Goal: Task Accomplishment & Management: Manage account settings

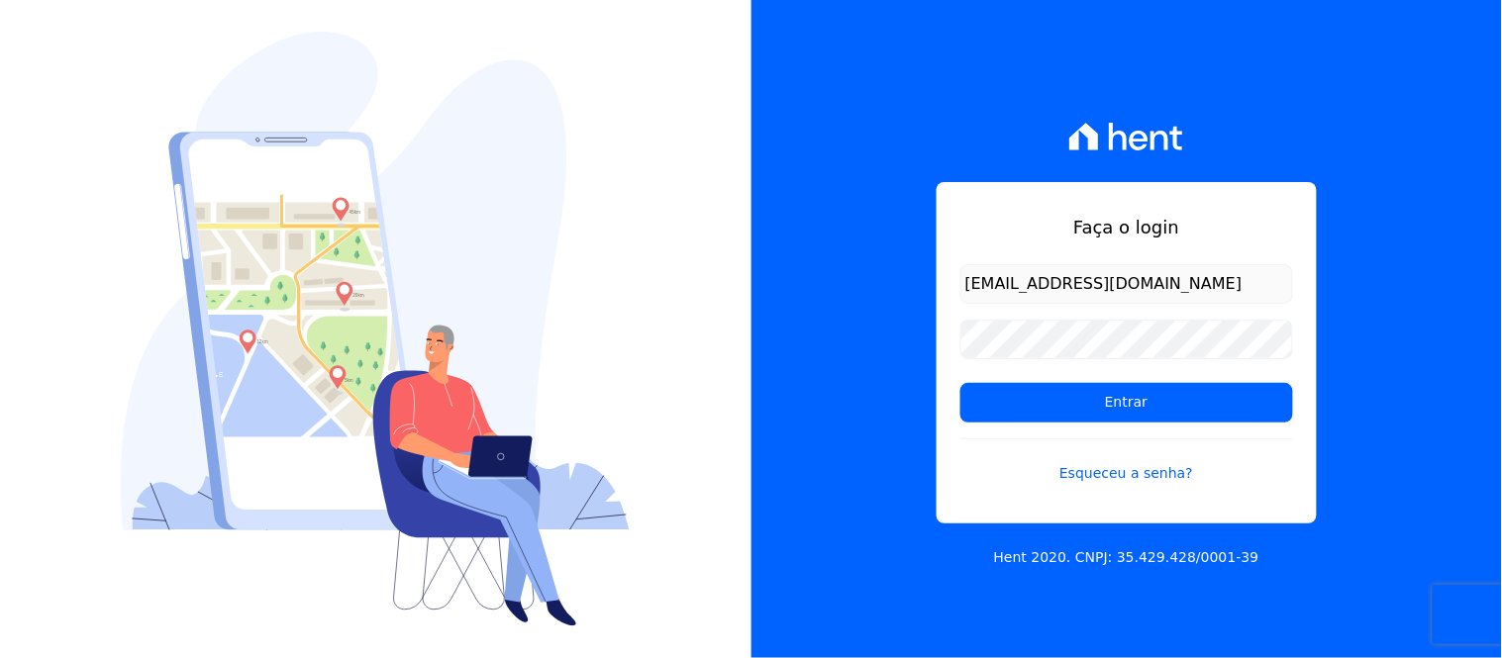
click at [1099, 285] on input "[EMAIL_ADDRESS][DOMAIN_NAME]" at bounding box center [1126, 284] width 333 height 40
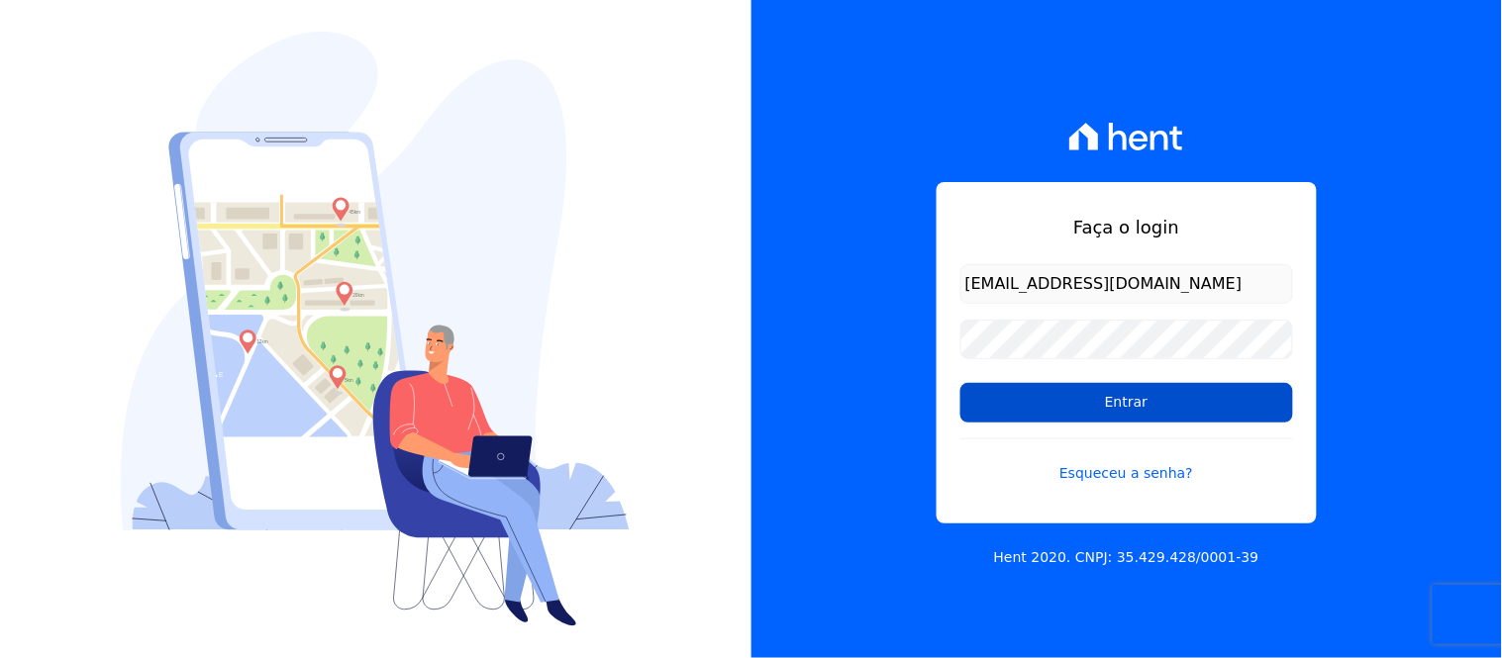
click at [1130, 394] on input "Entrar" at bounding box center [1126, 403] width 333 height 40
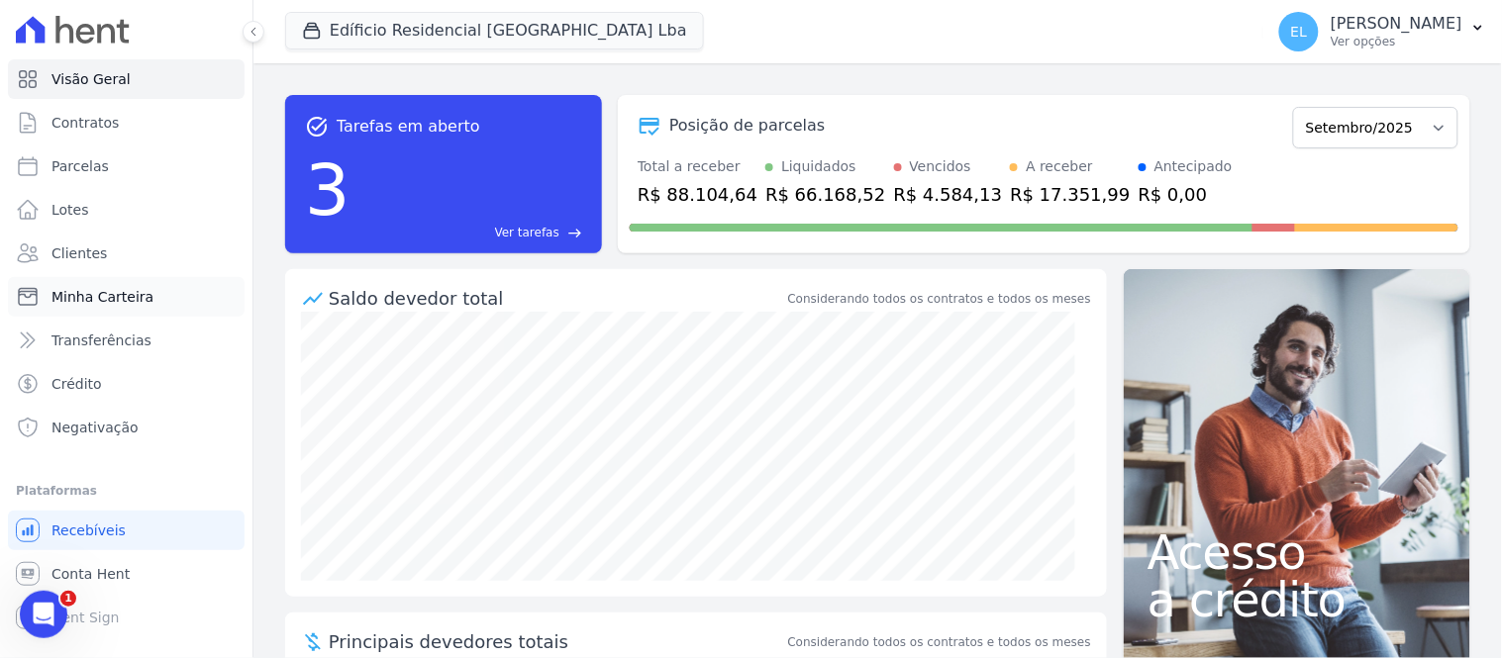
click at [85, 291] on span "Minha Carteira" at bounding box center [102, 297] width 102 height 20
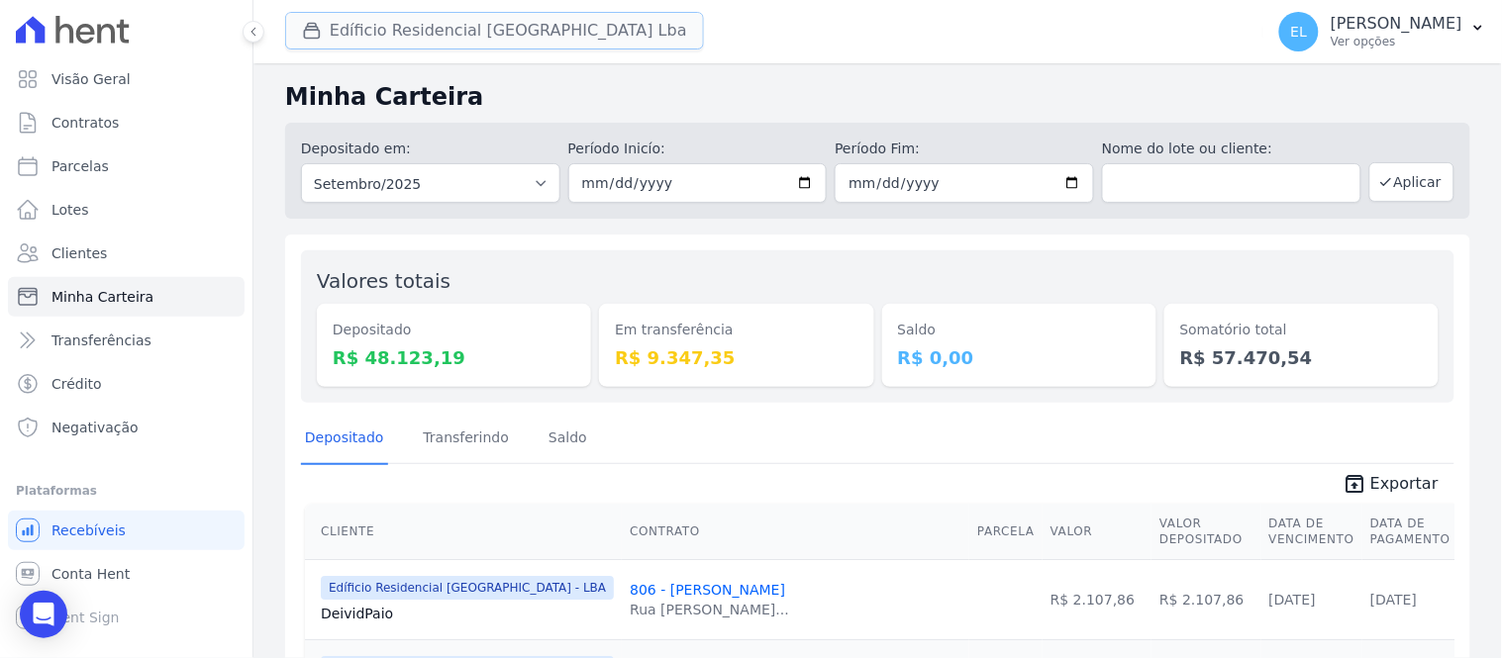
click at [396, 28] on button "Edíficio Residencial [GEOGRAPHIC_DATA] Lba" at bounding box center [494, 31] width 419 height 38
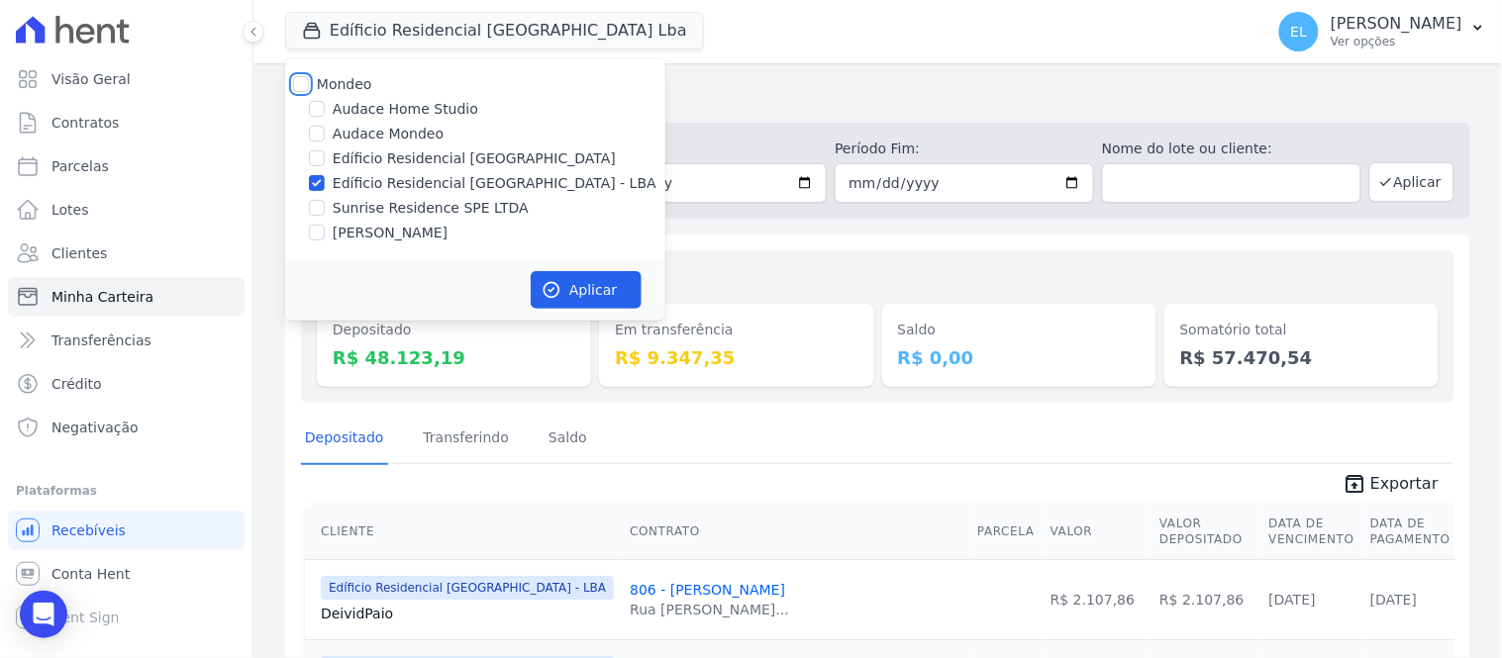
click at [299, 89] on input "Mondeo" at bounding box center [301, 84] width 16 height 16
checkbox input "true"
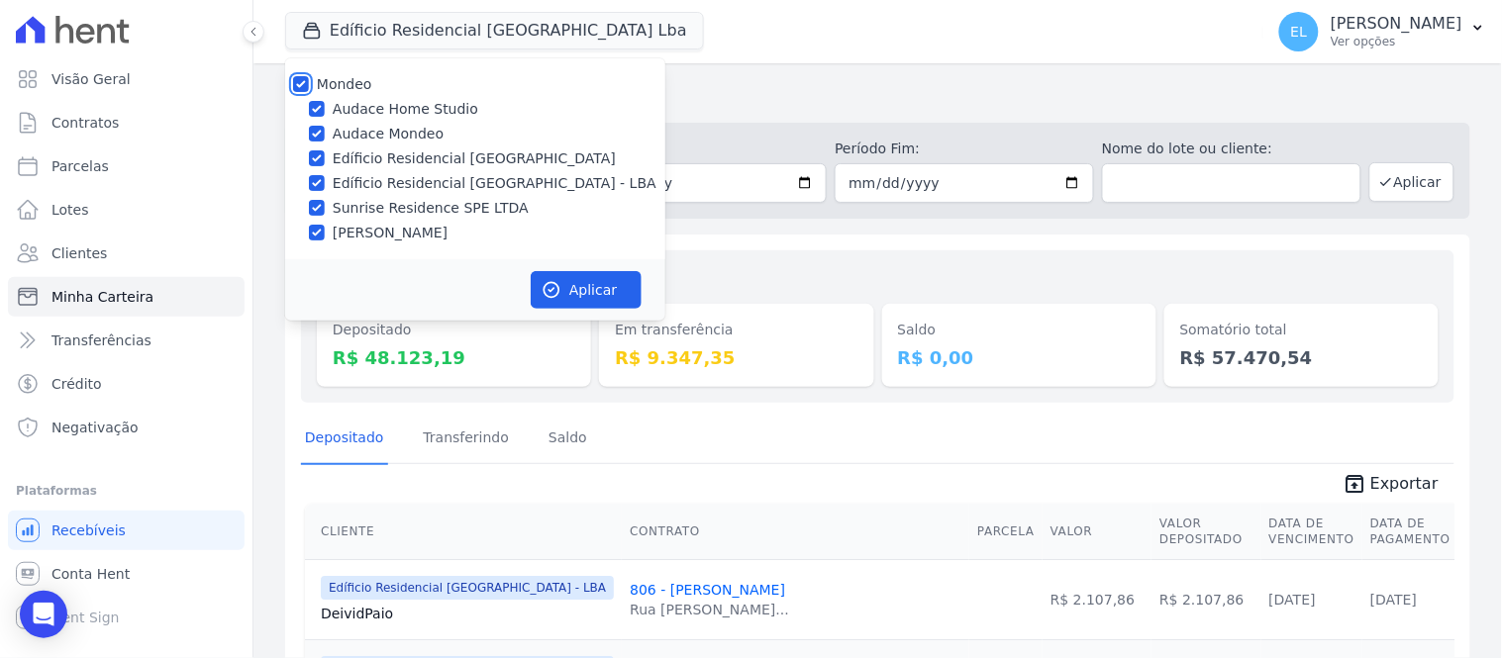
checkbox input "true"
click at [312, 104] on input "Audace Home Studio" at bounding box center [317, 109] width 16 height 16
checkbox input "false"
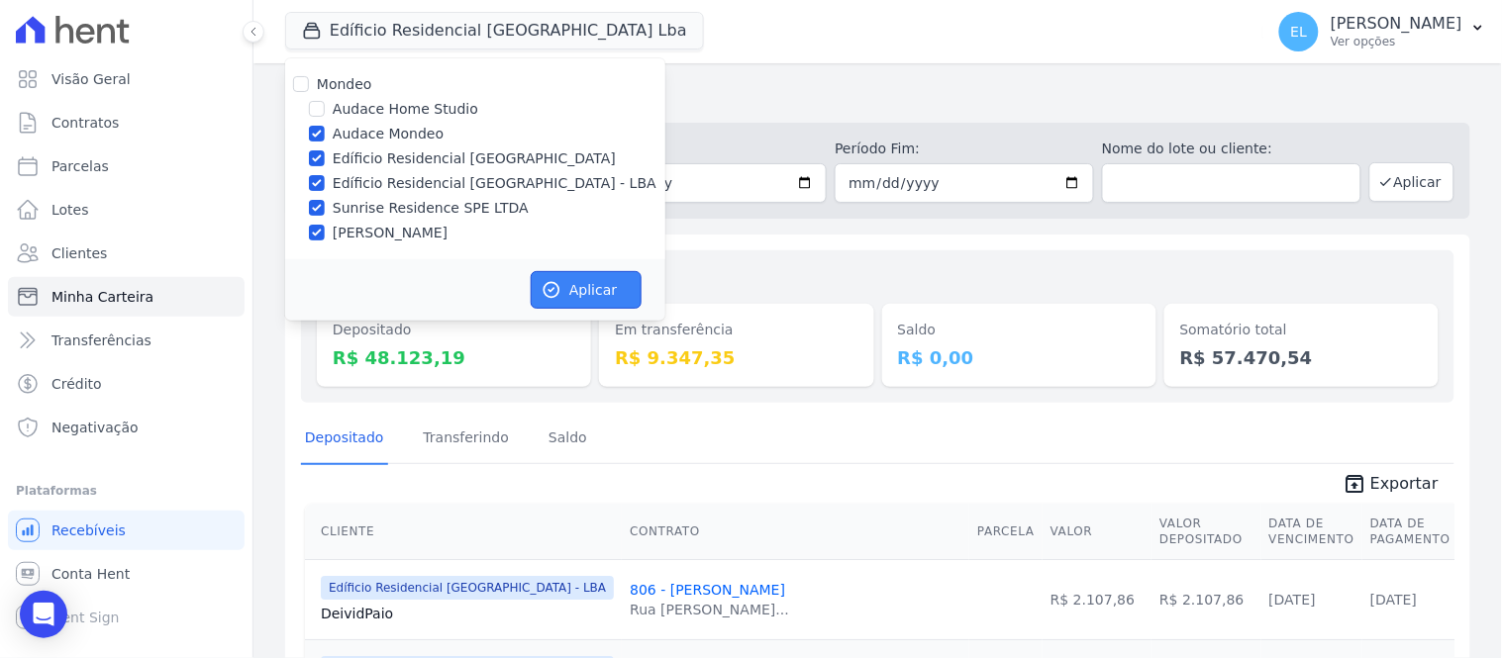
click at [576, 288] on button "Aplicar" at bounding box center [586, 290] width 111 height 38
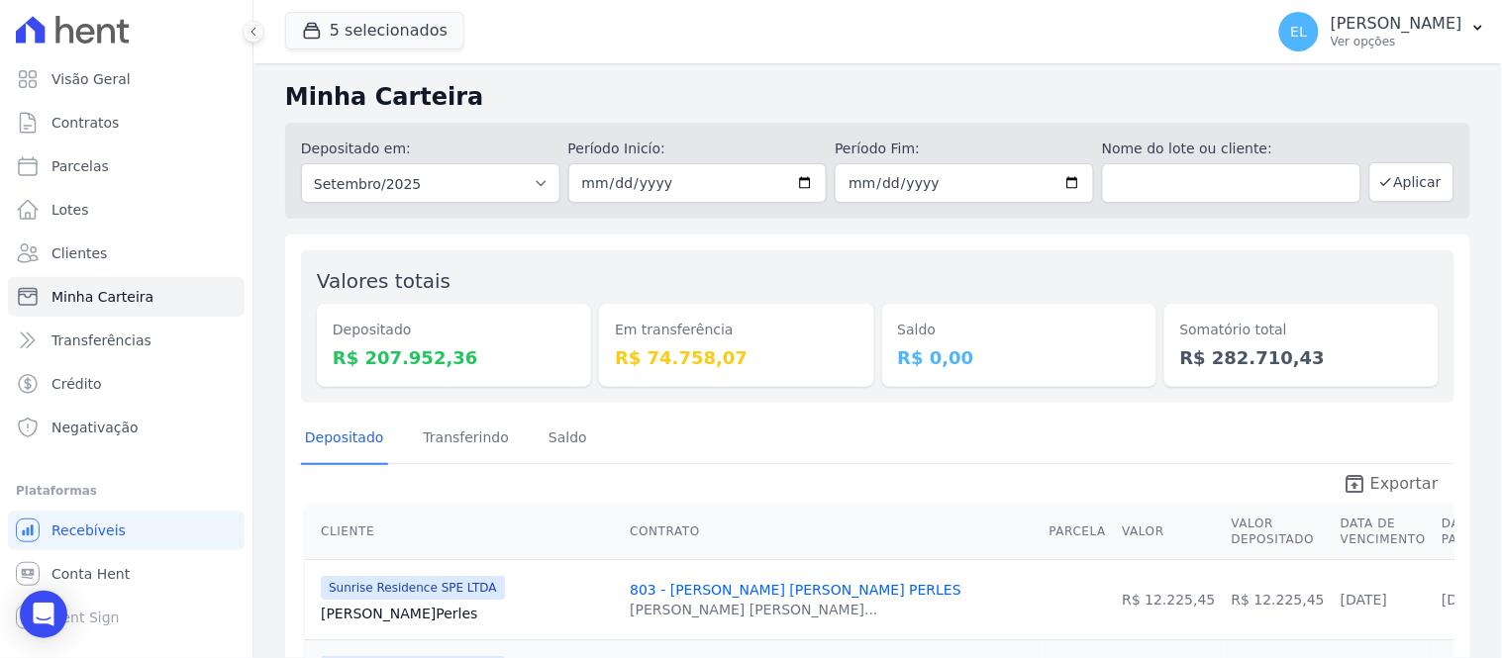
click at [1388, 483] on span "Exportar" at bounding box center [1404, 484] width 68 height 24
